Goal: Use online tool/utility: Utilize a website feature to perform a specific function

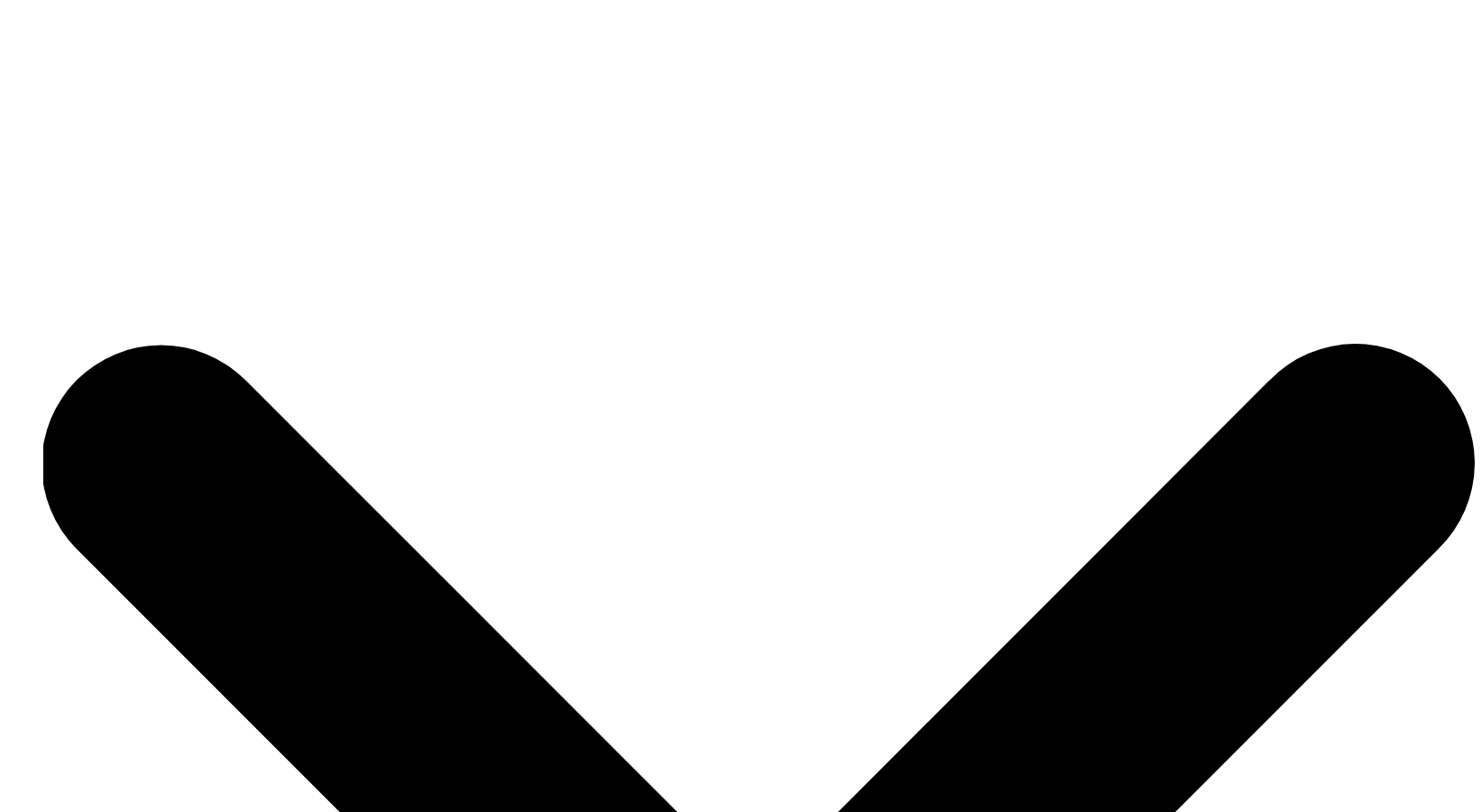
scroll to position [210, 0]
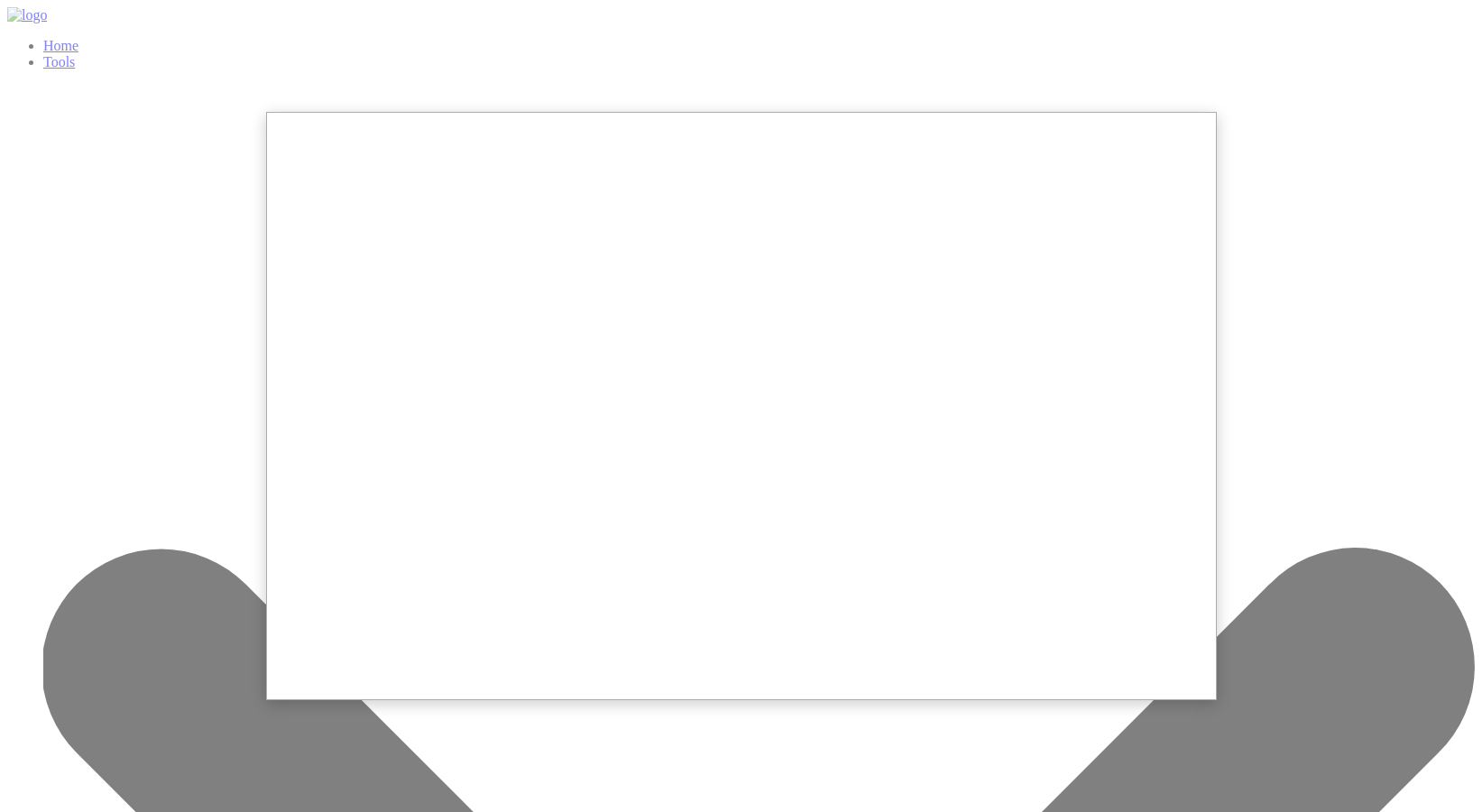
click at [224, 279] on div at bounding box center [741, 540] width 1482 height 1080
click at [1180, 38] on div at bounding box center [741, 540] width 1482 height 1080
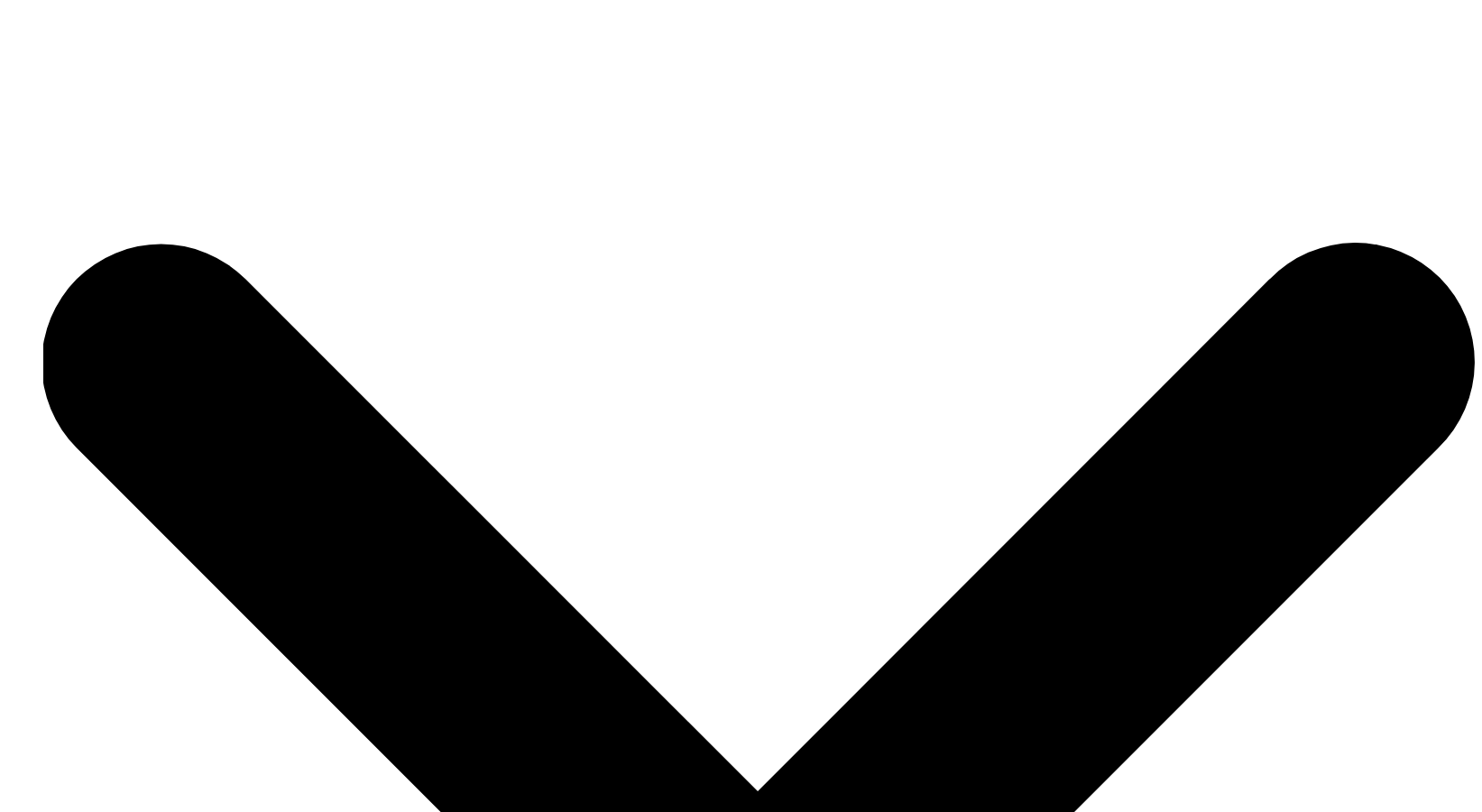
scroll to position [304, 0]
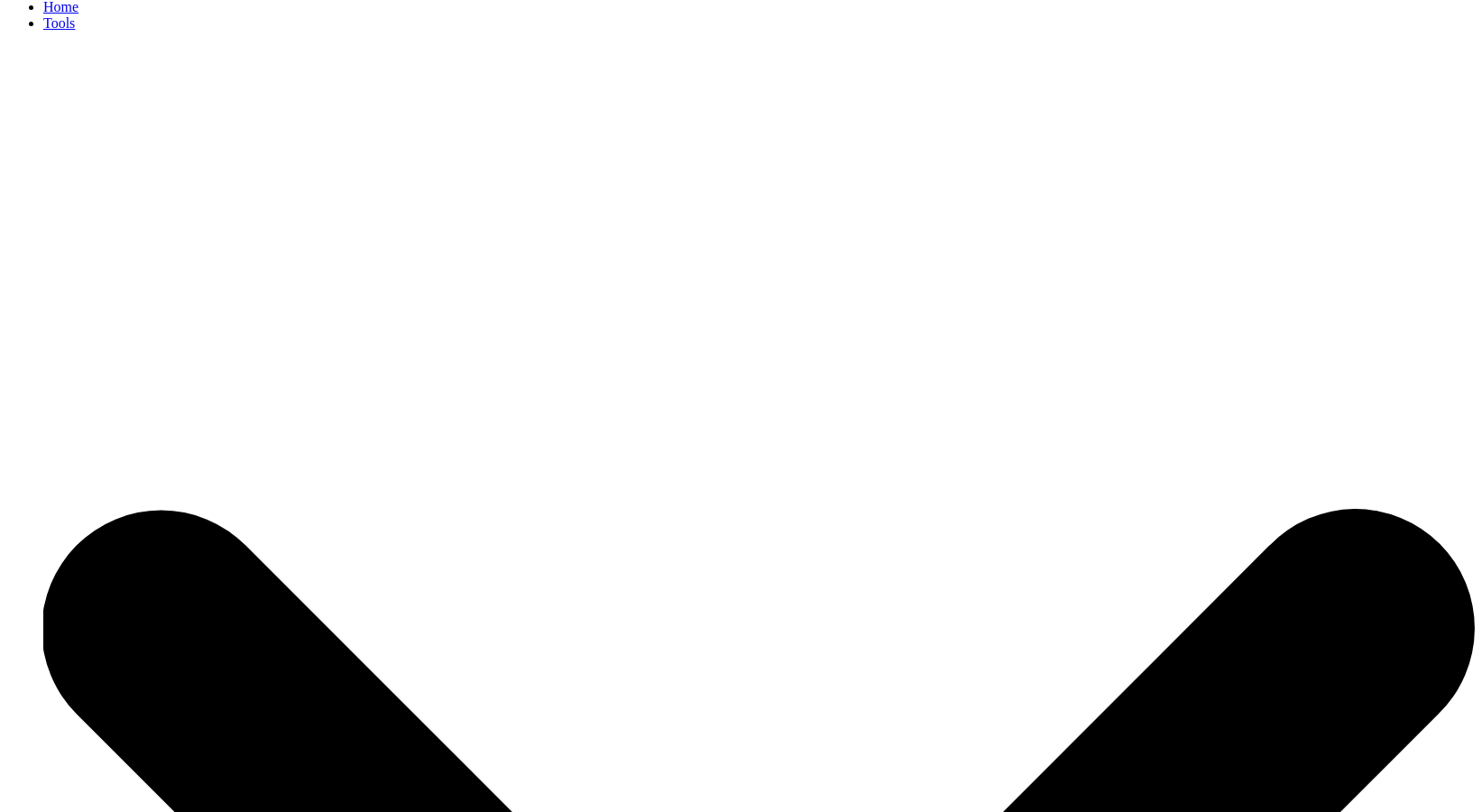
scroll to position [40, 0]
